Goal: Task Accomplishment & Management: Manage account settings

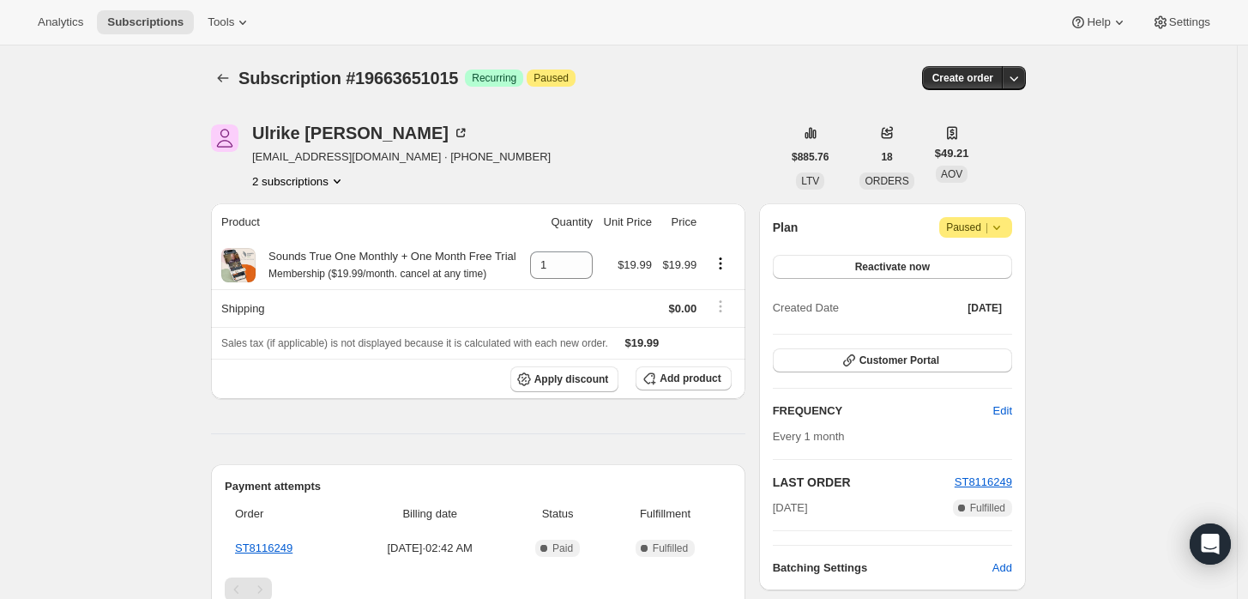
click at [1005, 231] on icon at bounding box center [996, 227] width 17 height 17
click at [983, 257] on span "Cancel subscription" at bounding box center [982, 260] width 97 height 13
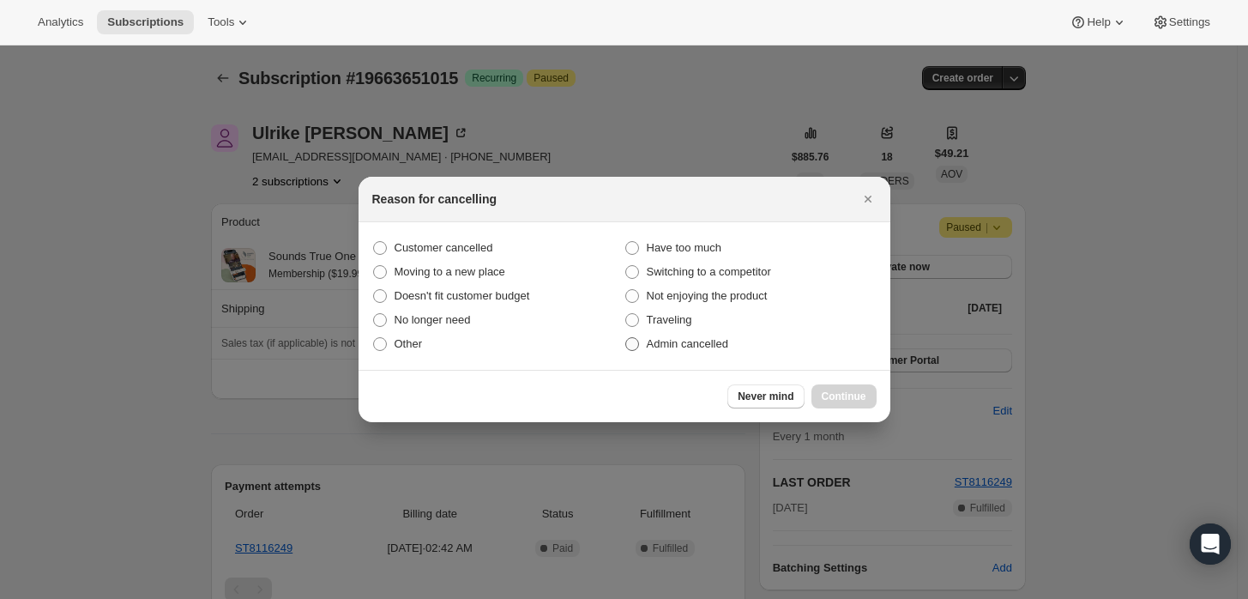
click at [680, 341] on span "Admin cancelled" at bounding box center [687, 343] width 81 height 13
click at [626, 338] on input "Admin cancelled" at bounding box center [625, 337] width 1 height 1
radio input "true"
drag, startPoint x: 837, startPoint y: 401, endPoint x: 777, endPoint y: 347, distance: 80.8
click at [836, 401] on span "Continue" at bounding box center [844, 396] width 45 height 14
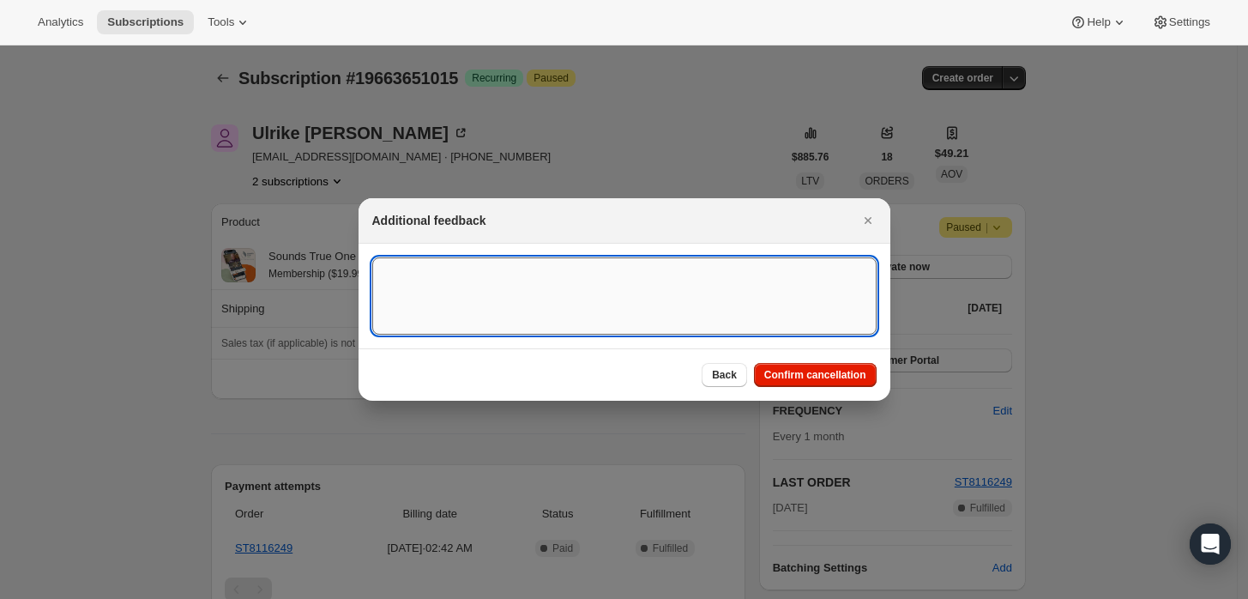
click at [715, 315] on textarea ":rbj:" at bounding box center [624, 295] width 504 height 77
type textarea "Customer requested cancellation."
click at [823, 365] on button "Confirm cancellation" at bounding box center [815, 375] width 123 height 24
